Goal: Task Accomplishment & Management: Complete application form

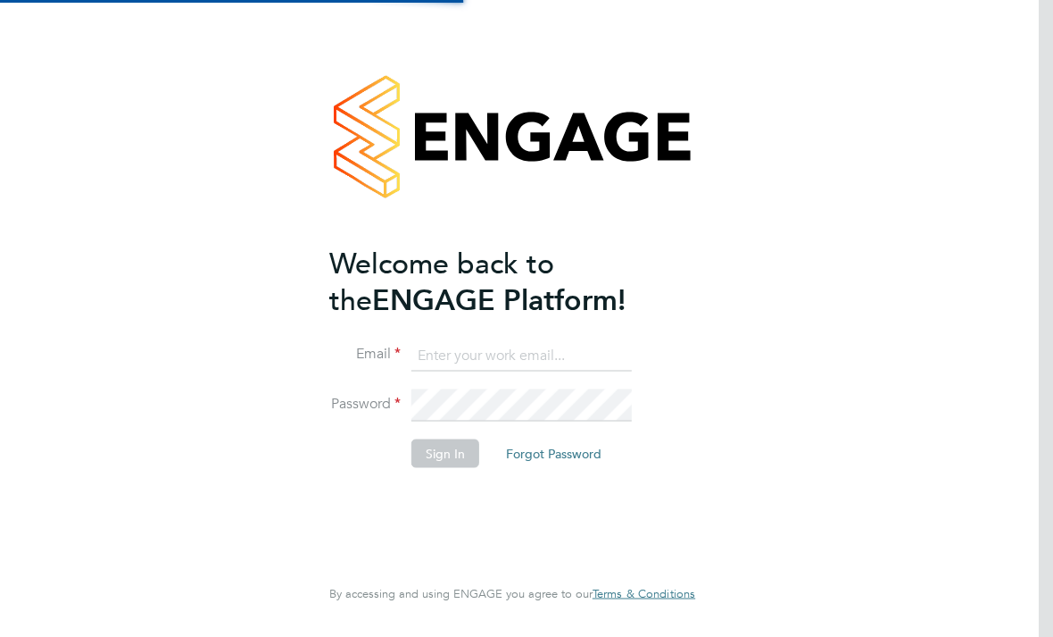
scroll to position [196, 0]
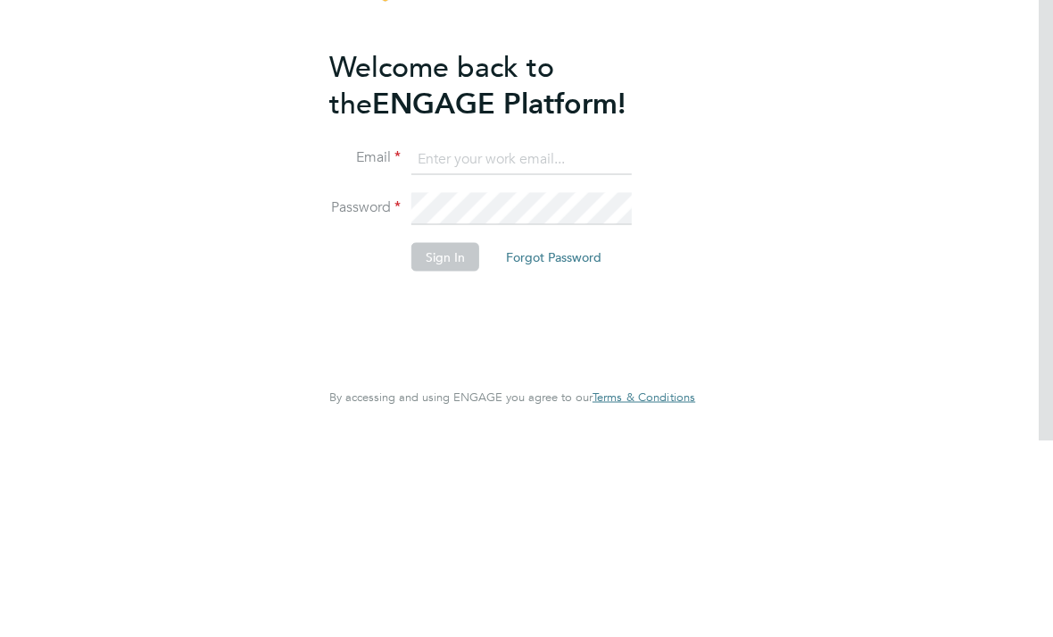
type input "david.footballcoach@icloud.com"
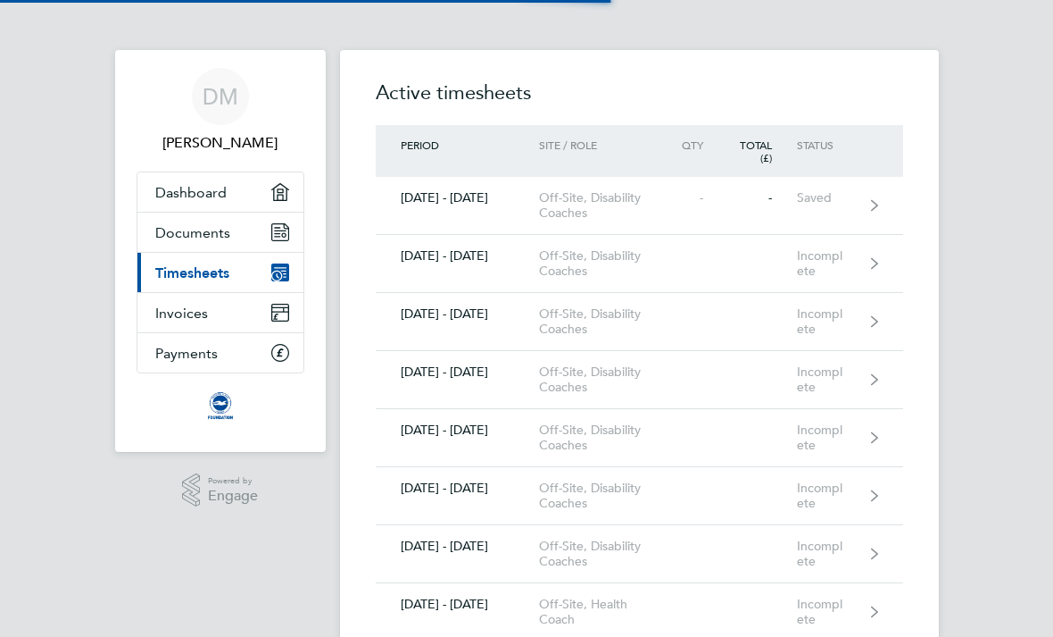
click at [505, 262] on div "[DATE] - [DATE]" at bounding box center [457, 255] width 163 height 15
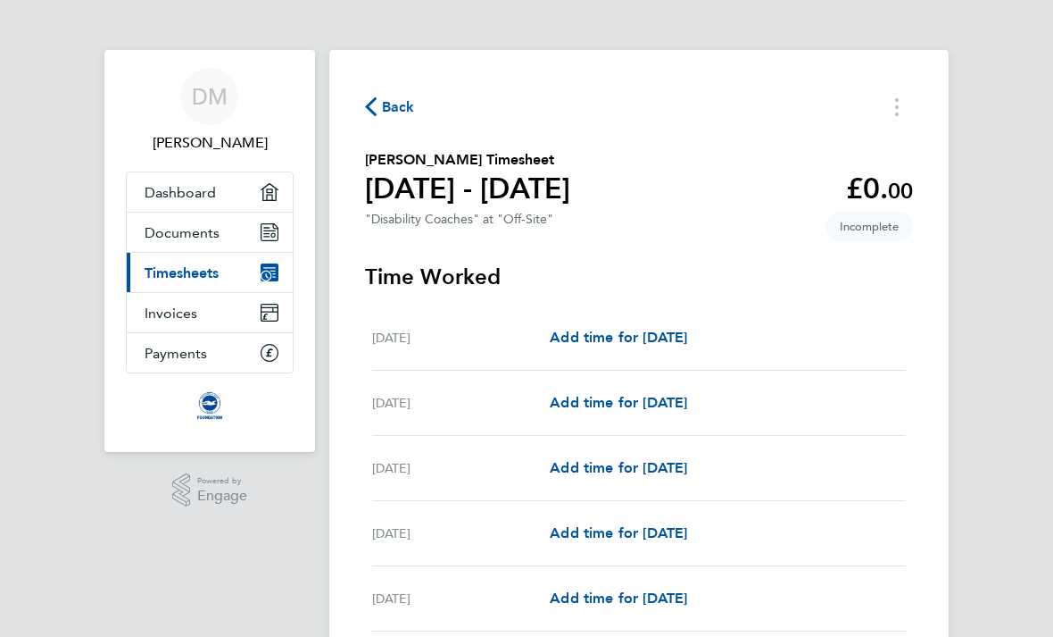
click at [382, 115] on span "Back" at bounding box center [398, 106] width 33 height 21
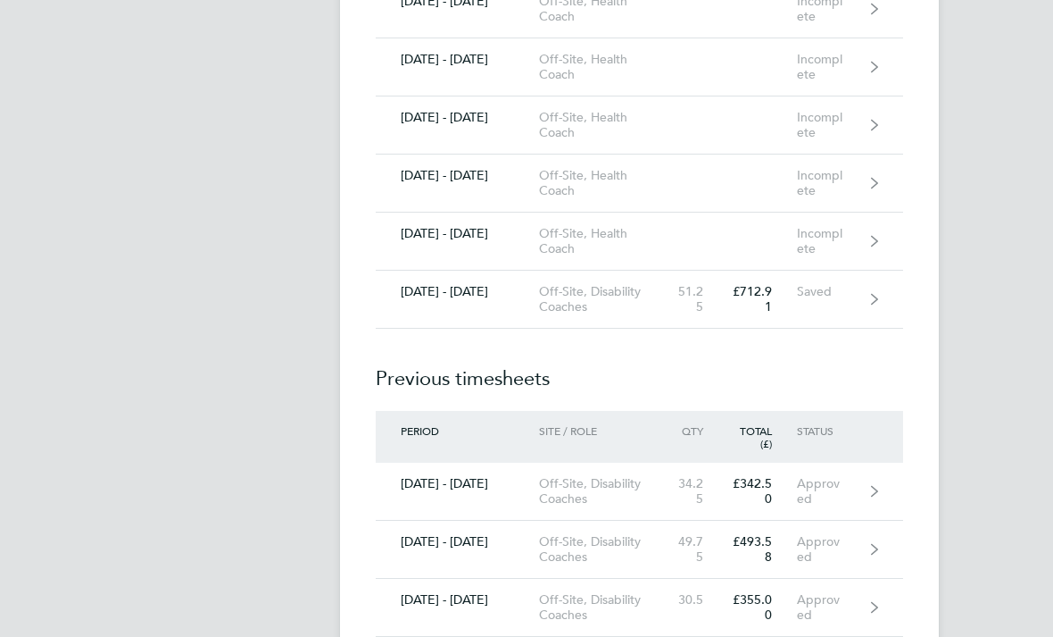
scroll to position [1715, 0]
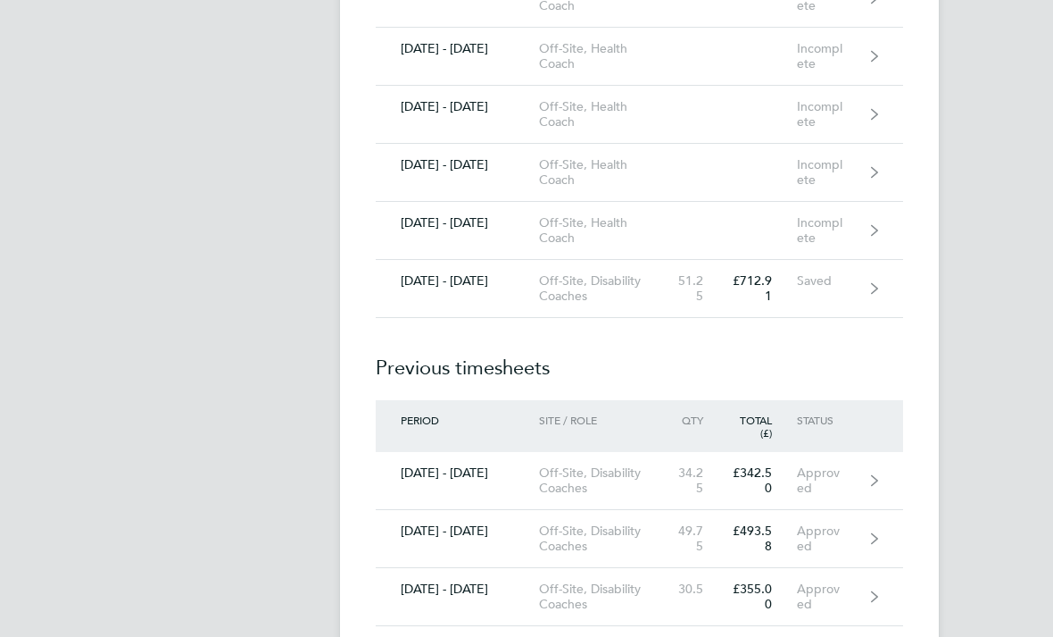
click at [868, 293] on link "[DATE] - [DATE] Off-Site, Disability Coaches 51.25 £712.91 Saved" at bounding box center [640, 290] width 528 height 58
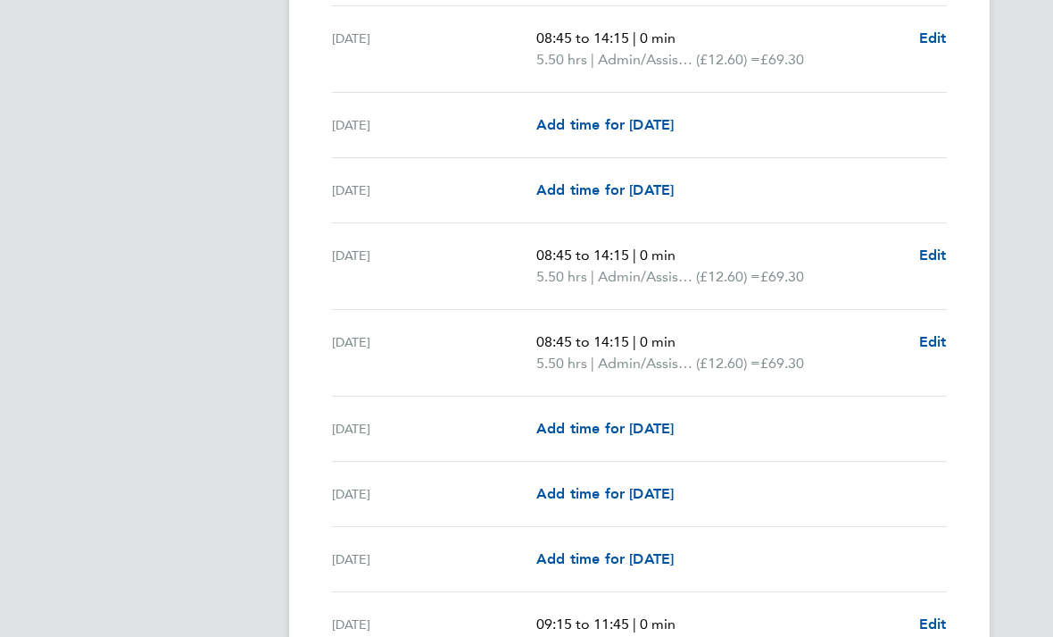
scroll to position [2248, 0]
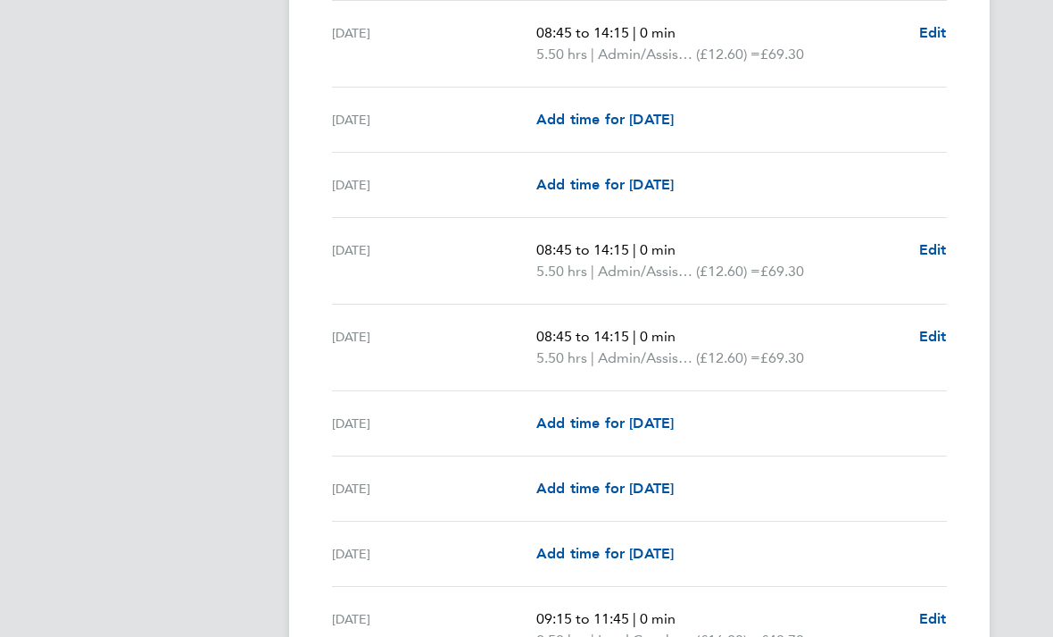
click at [947, 38] on span "Edit" at bounding box center [934, 32] width 28 height 17
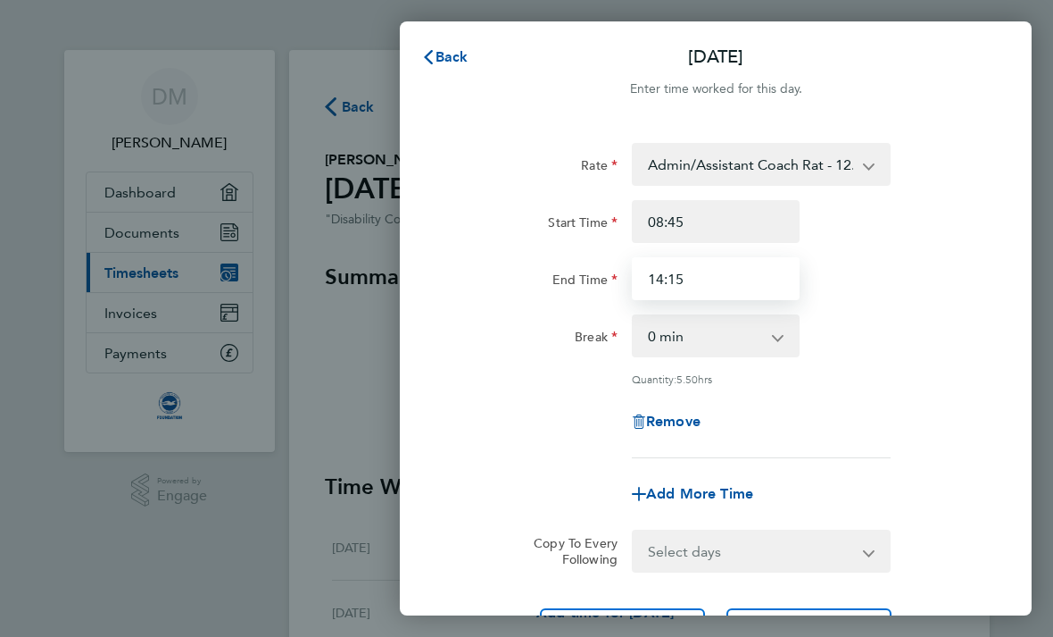
click at [710, 276] on input "14:15" at bounding box center [716, 278] width 168 height 43
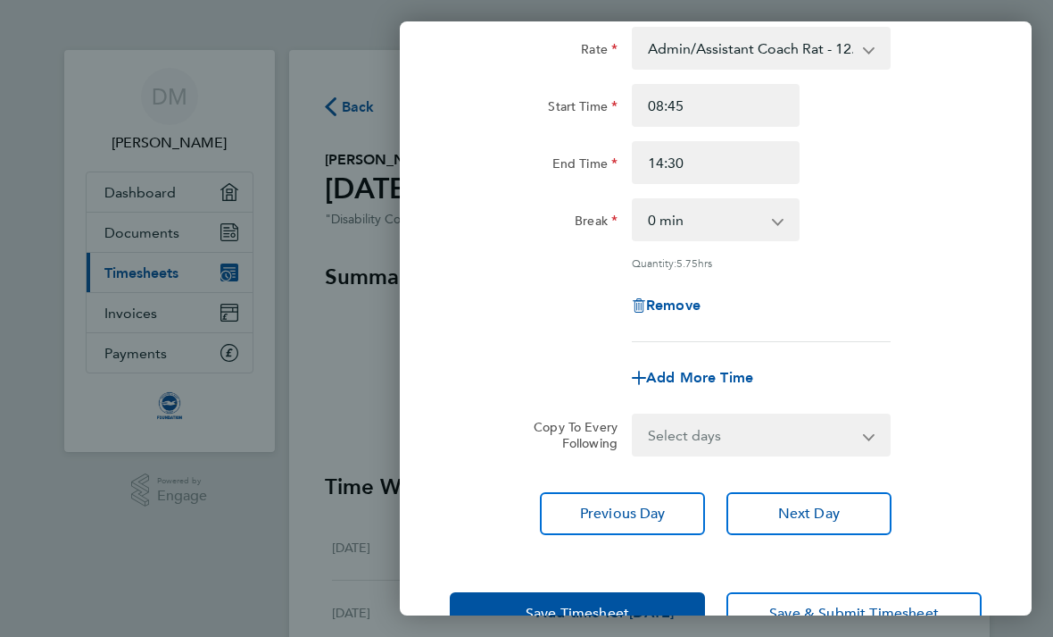
scroll to position [114, 0]
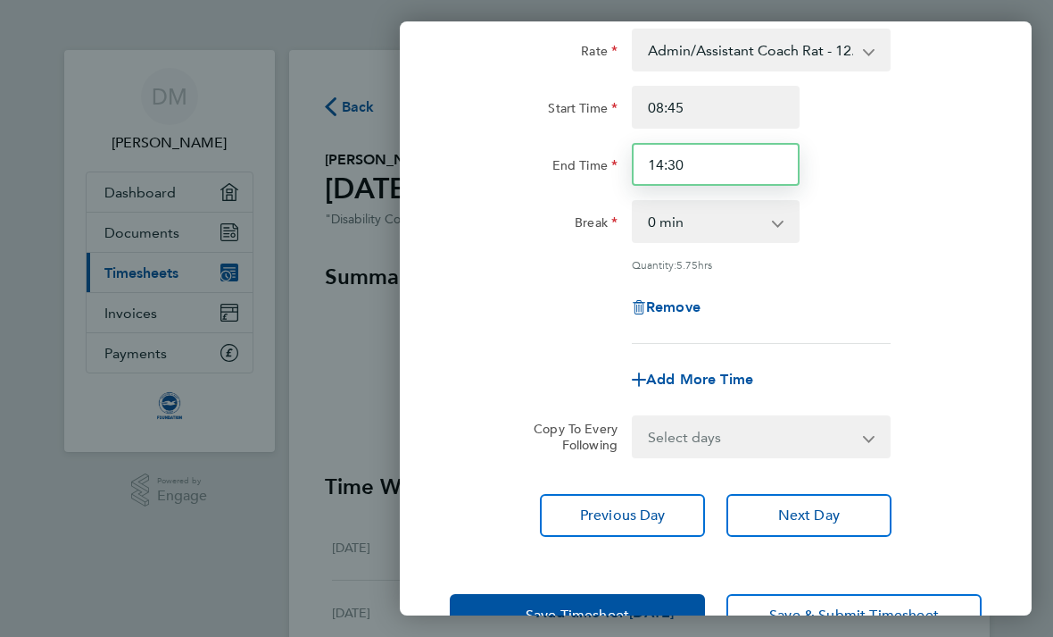
type input "14:30"
click at [570, 607] on span "Save Timesheet" at bounding box center [578, 615] width 104 height 18
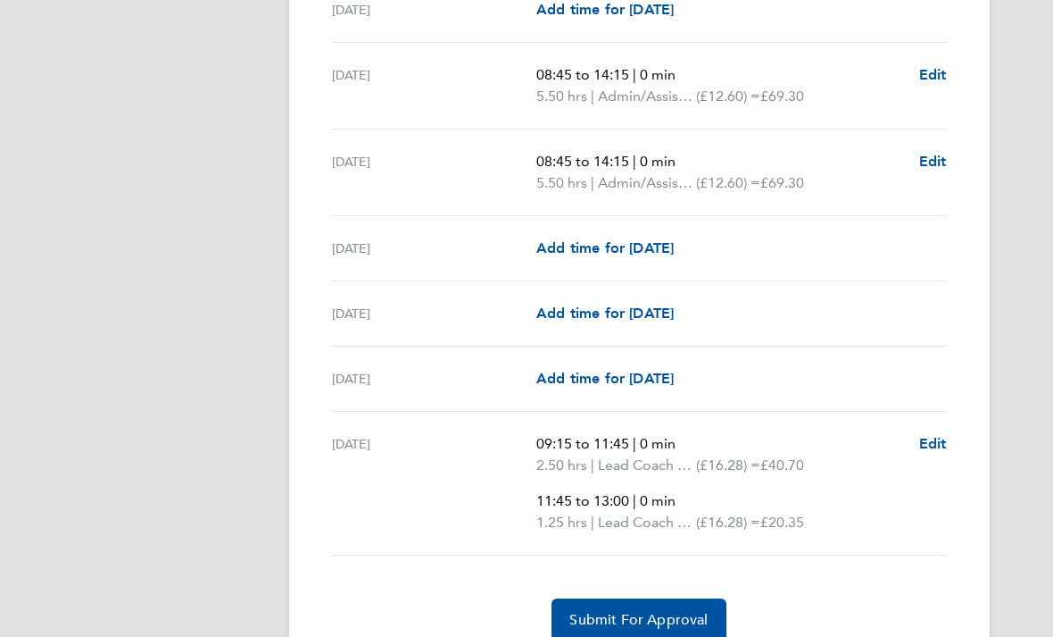
scroll to position [2443, 0]
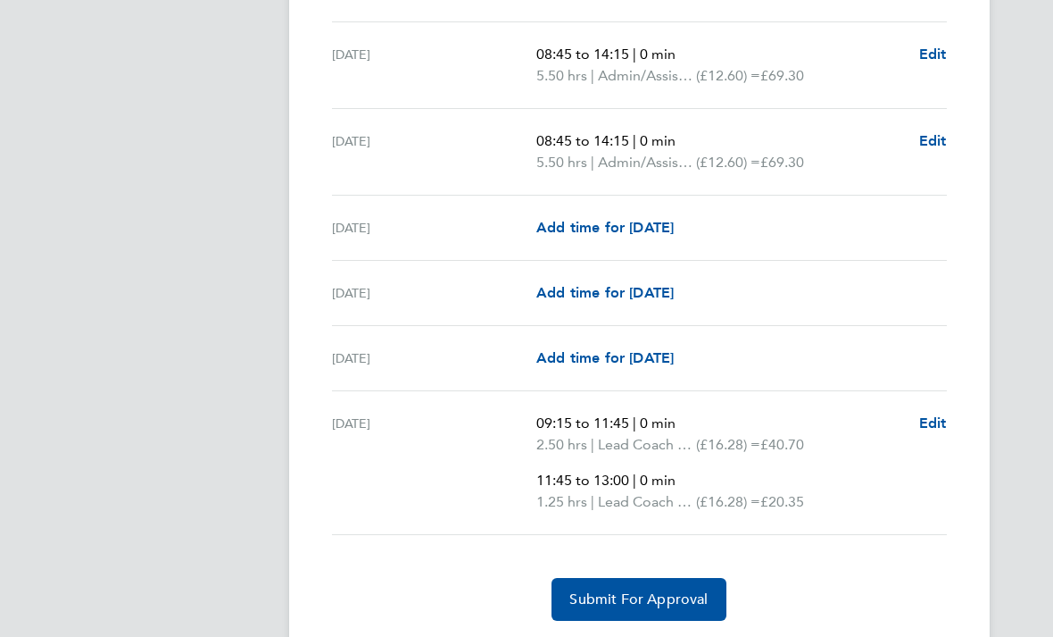
click at [947, 54] on span "Edit" at bounding box center [934, 54] width 28 height 17
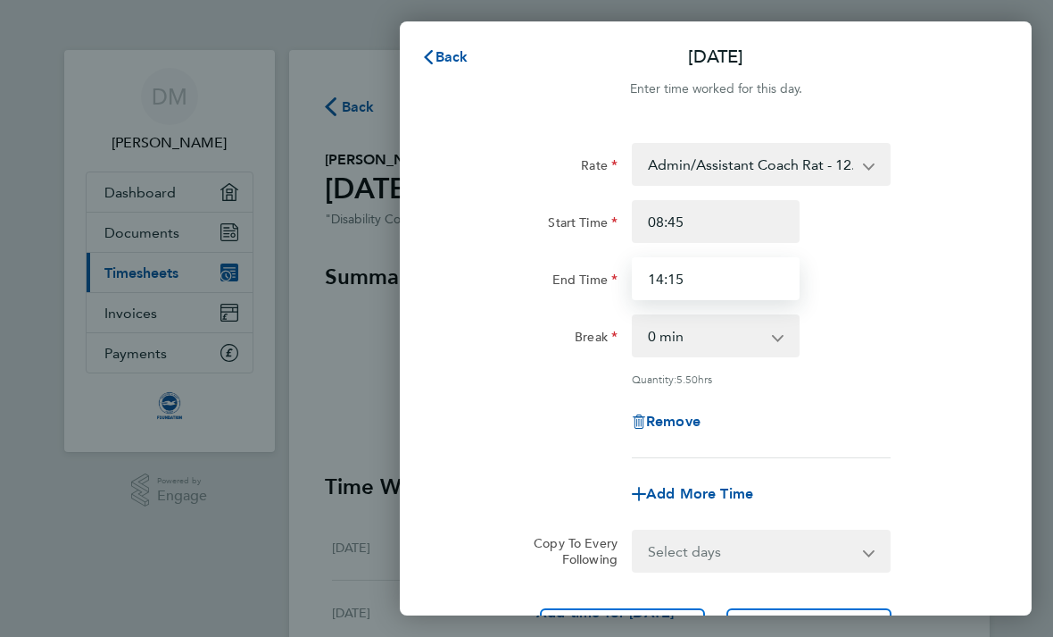
click at [714, 267] on input "14:15" at bounding box center [716, 278] width 168 height 43
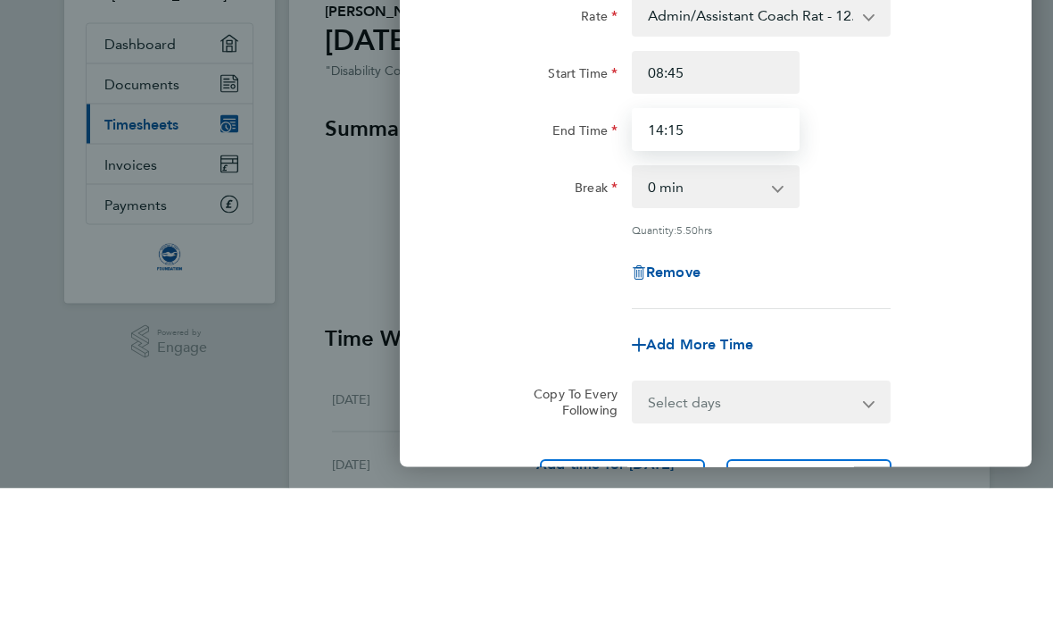
click at [736, 257] on input "14:15" at bounding box center [716, 278] width 168 height 43
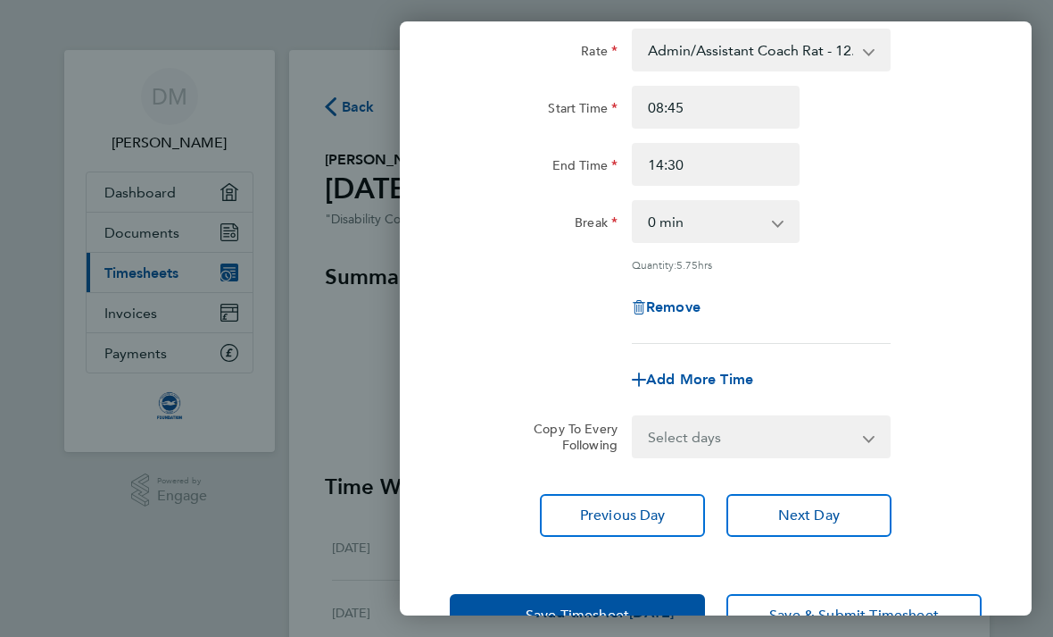
scroll to position [114, 0]
type input "14:30"
click at [599, 599] on button "Save Timesheet" at bounding box center [577, 615] width 255 height 43
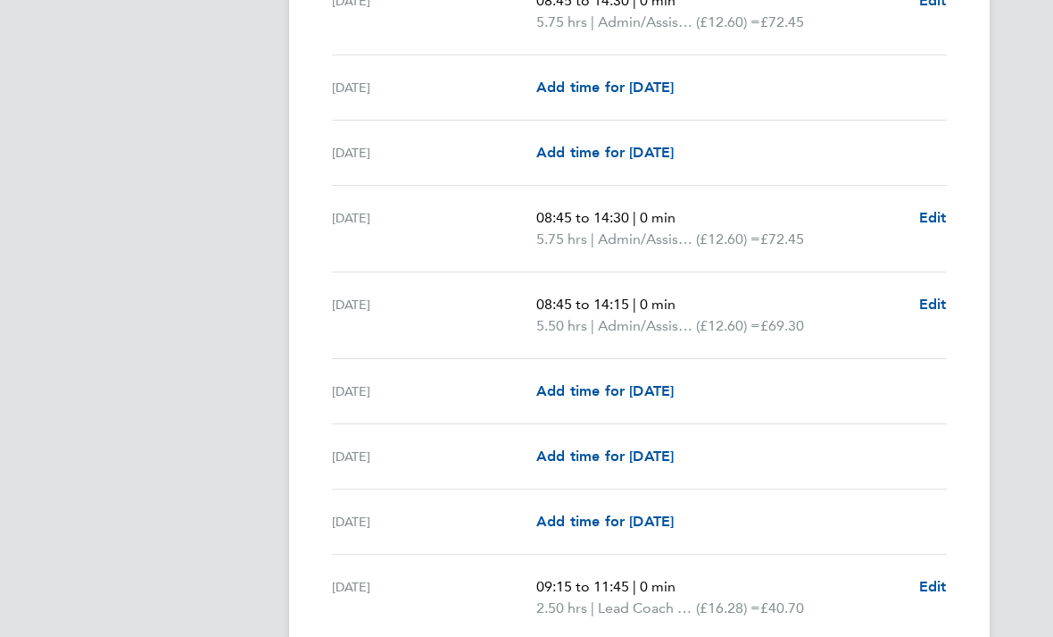
scroll to position [2302, 0]
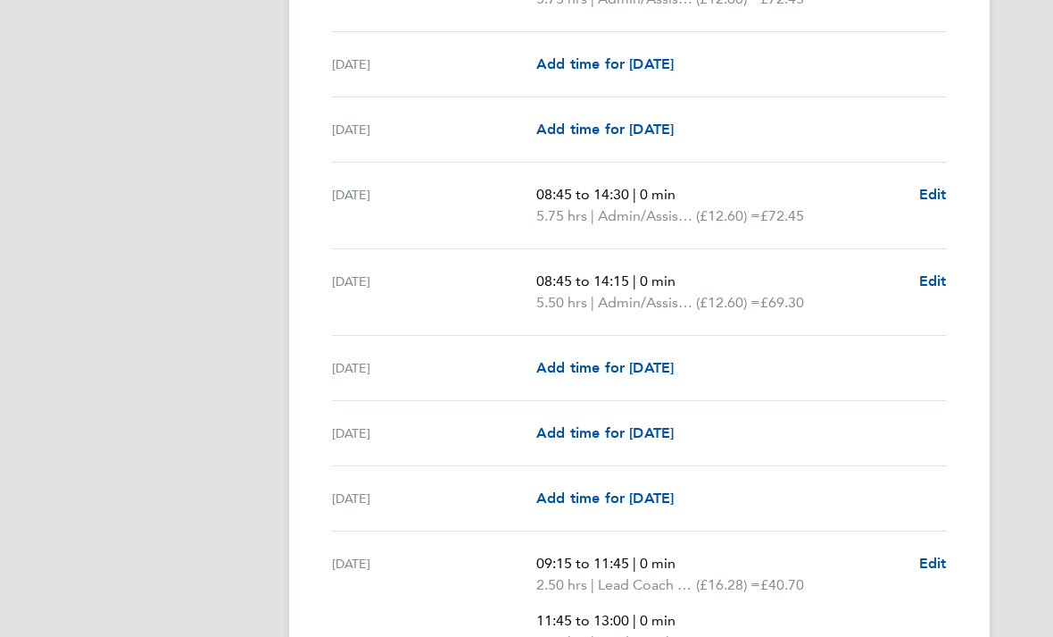
click at [947, 288] on span "Edit" at bounding box center [934, 281] width 28 height 17
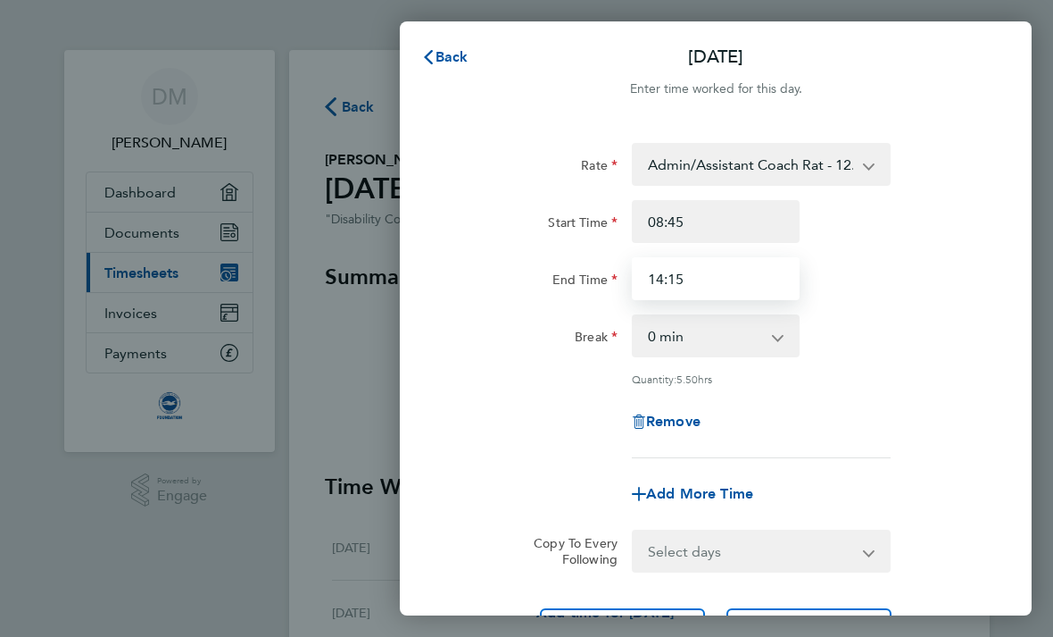
click at [693, 267] on input "14:15" at bounding box center [716, 278] width 168 height 43
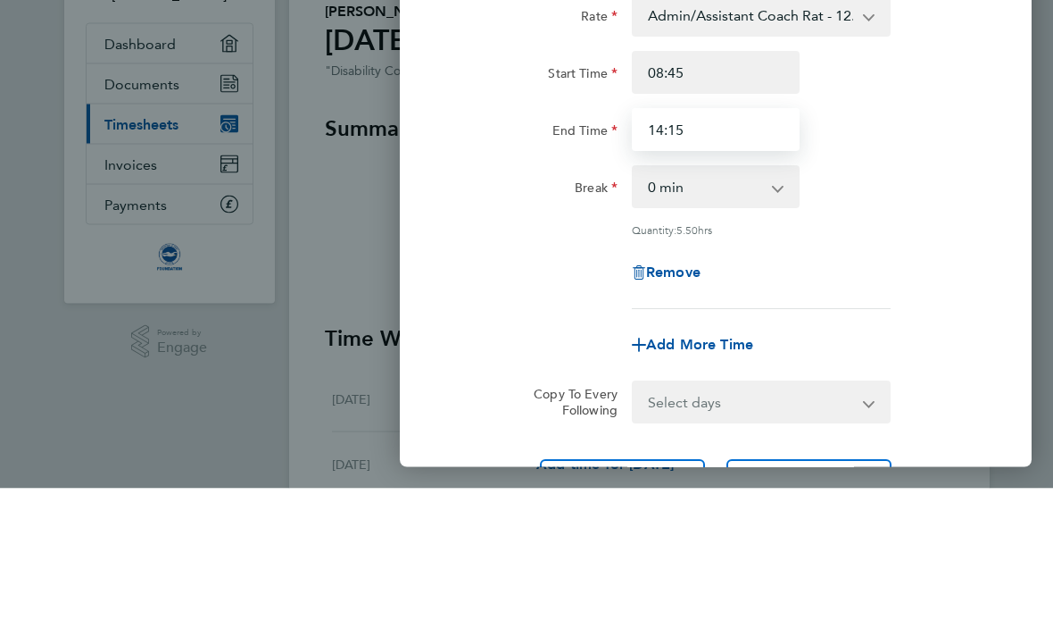
click at [731, 257] on input "14:15" at bounding box center [716, 278] width 168 height 43
click at [709, 257] on input "14:15" at bounding box center [716, 278] width 168 height 43
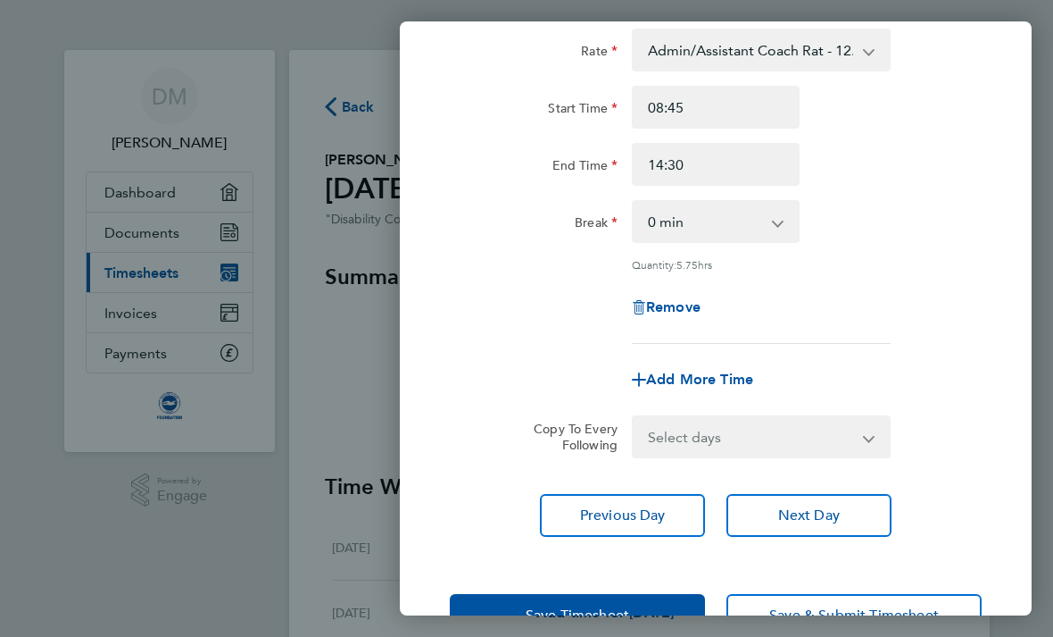
scroll to position [114, 0]
type input "14:30"
click at [580, 599] on button "Save Timesheet" at bounding box center [577, 615] width 255 height 43
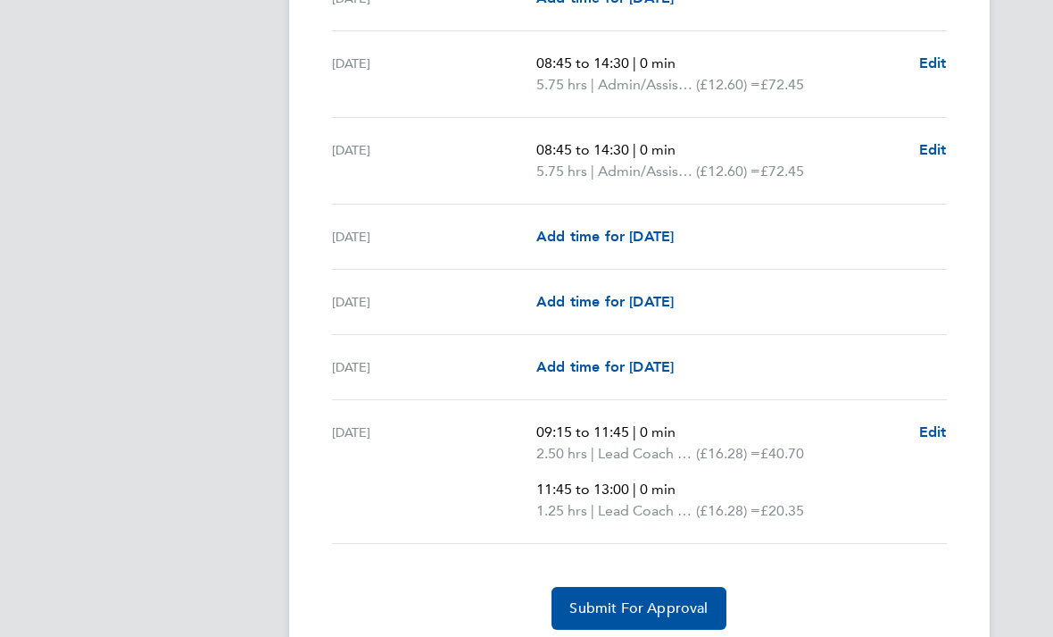
scroll to position [2443, 0]
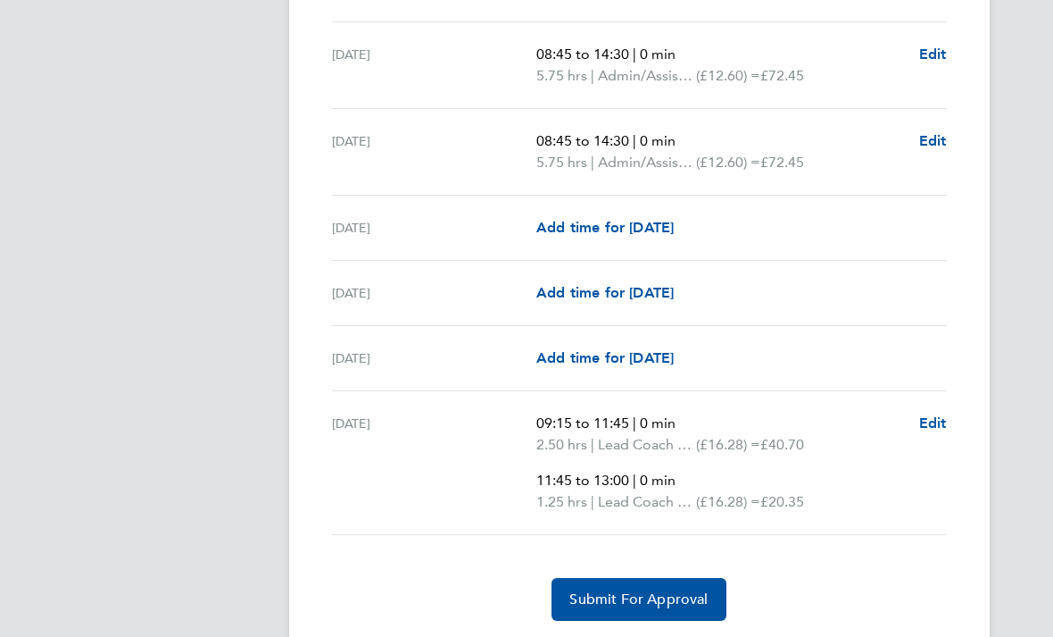
click at [945, 425] on span "Edit" at bounding box center [934, 422] width 28 height 17
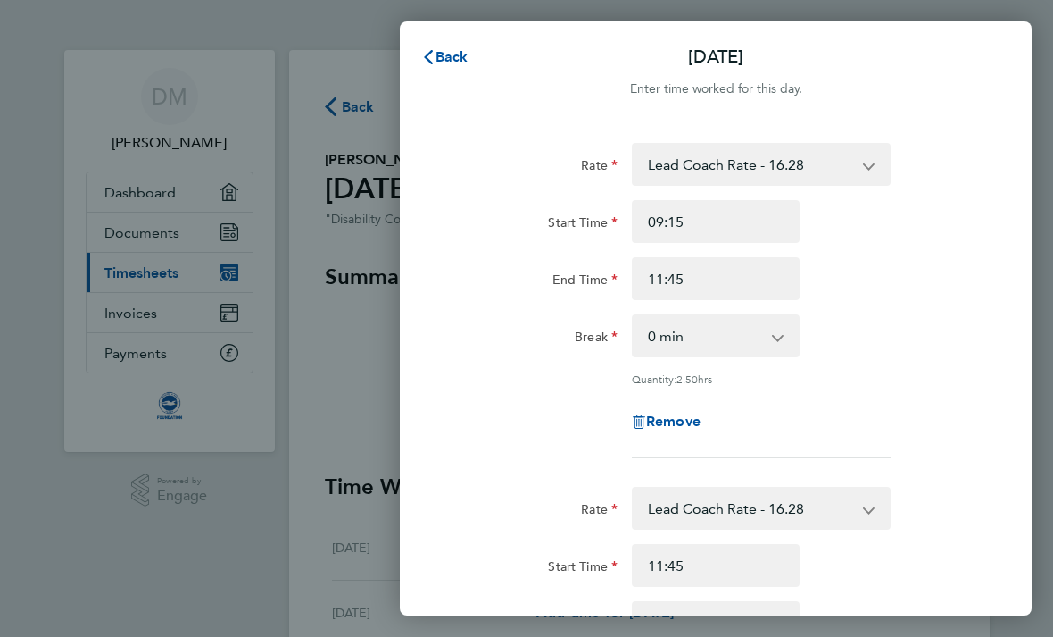
click at [680, 417] on span "Remove" at bounding box center [673, 420] width 54 height 17
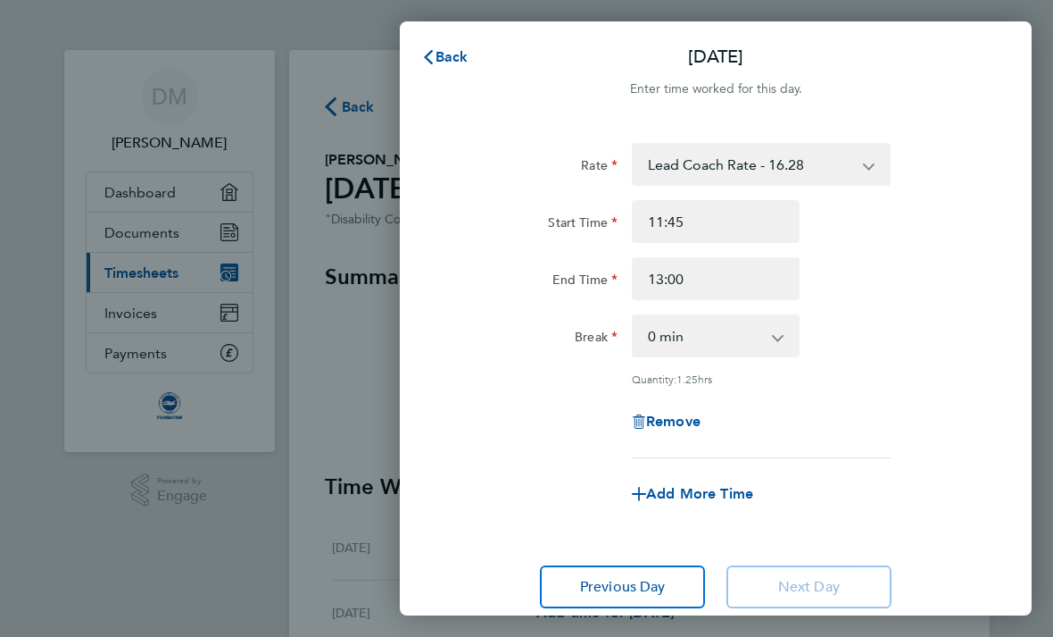
click at [687, 422] on span "Remove" at bounding box center [673, 420] width 54 height 17
select select "null"
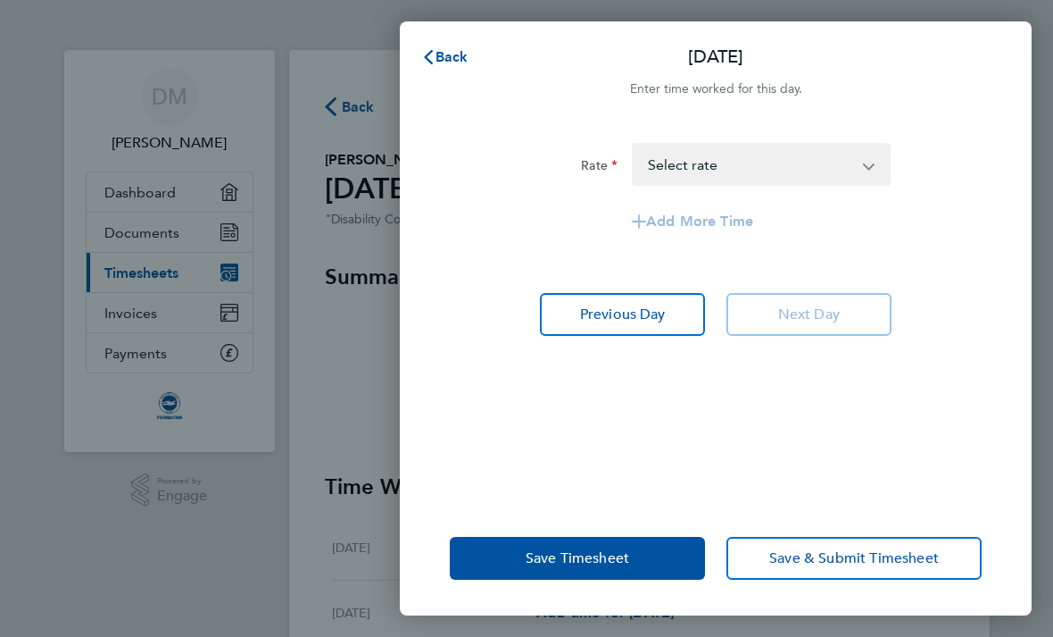
click at [571, 579] on button "Save Timesheet" at bounding box center [577, 558] width 255 height 43
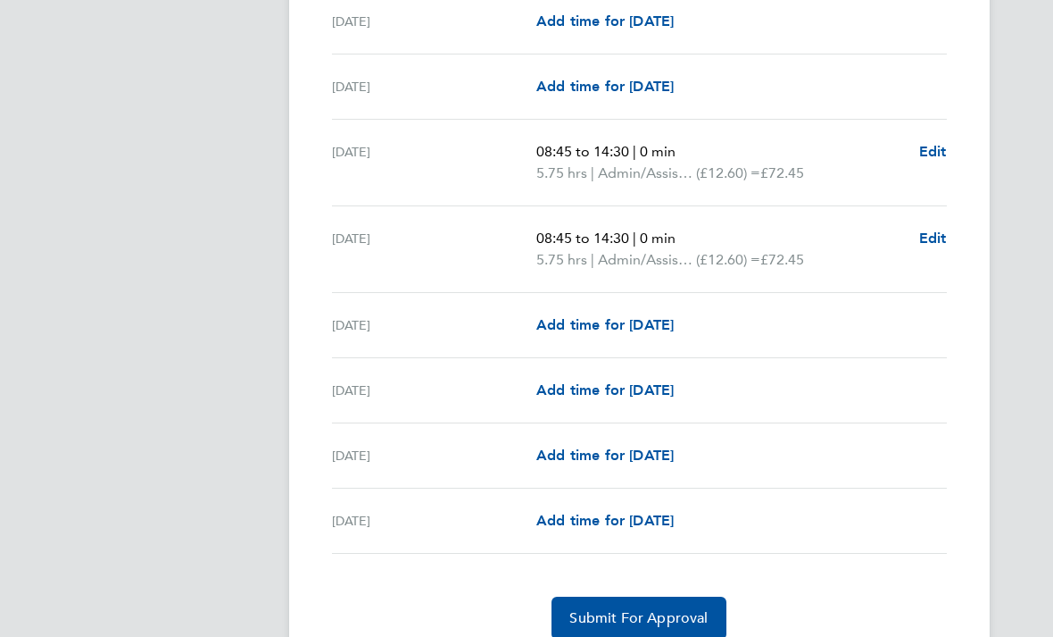
scroll to position [2365, 0]
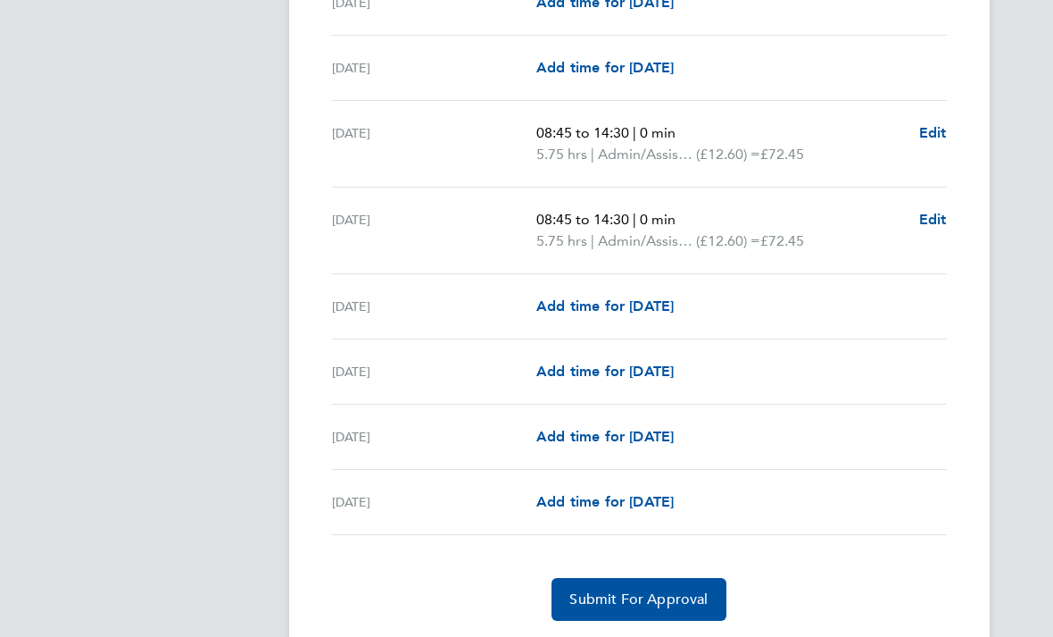
click at [637, 610] on button "Submit For Approval" at bounding box center [639, 599] width 174 height 43
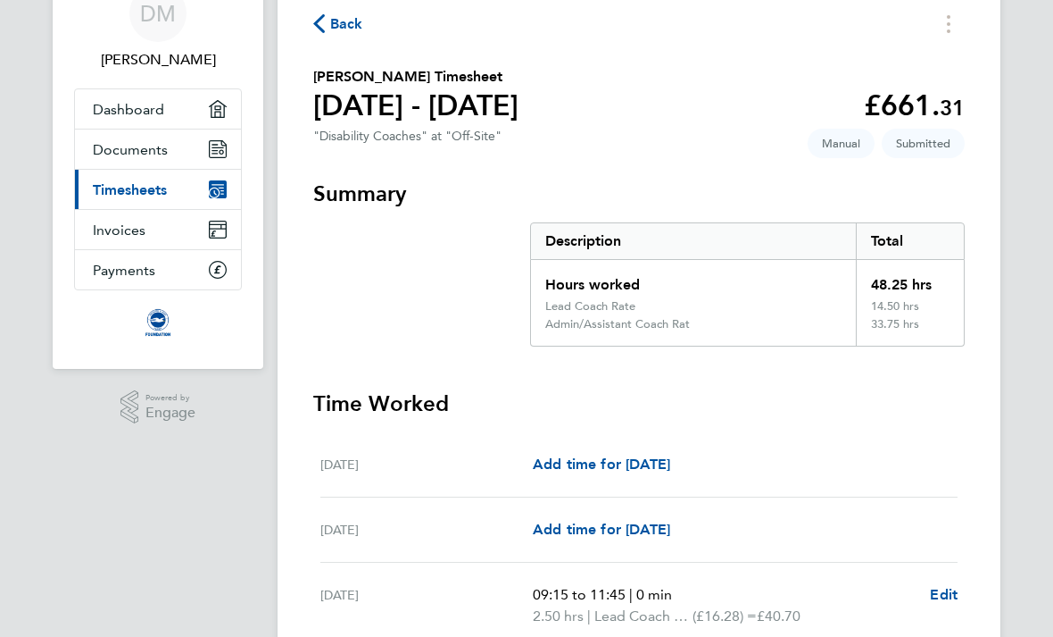
scroll to position [0, 0]
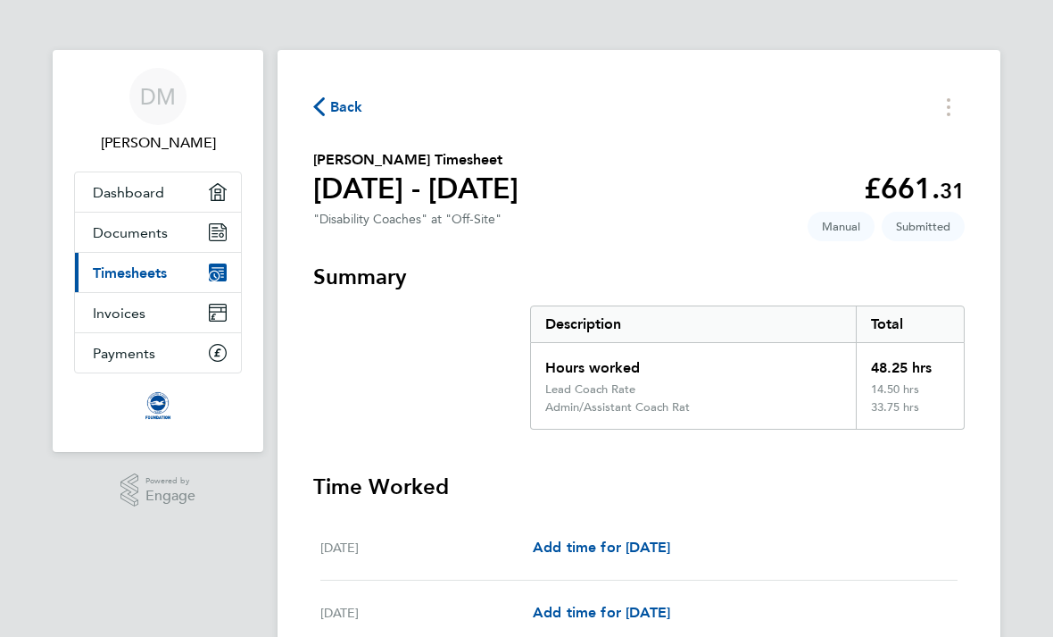
click at [335, 112] on span "Back" at bounding box center [346, 106] width 33 height 21
